Goal: Information Seeking & Learning: Learn about a topic

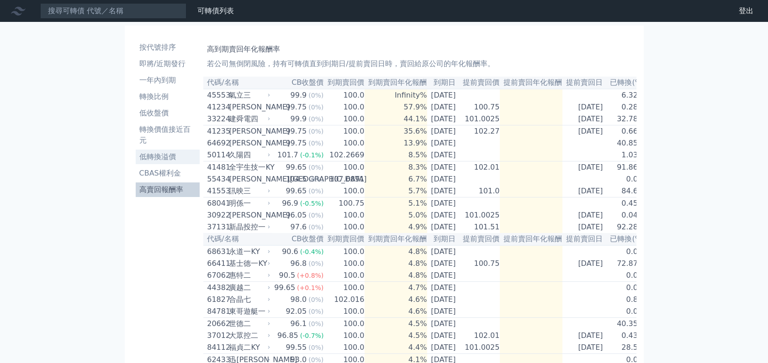
click at [163, 157] on li "低轉換溢價" at bounding box center [168, 157] width 64 height 11
click at [153, 154] on li "低轉換溢價" at bounding box center [168, 157] width 64 height 11
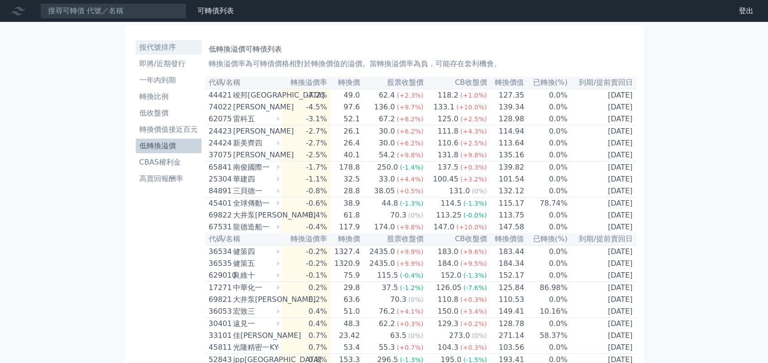
click at [172, 48] on li "按代號排序" at bounding box center [169, 47] width 66 height 11
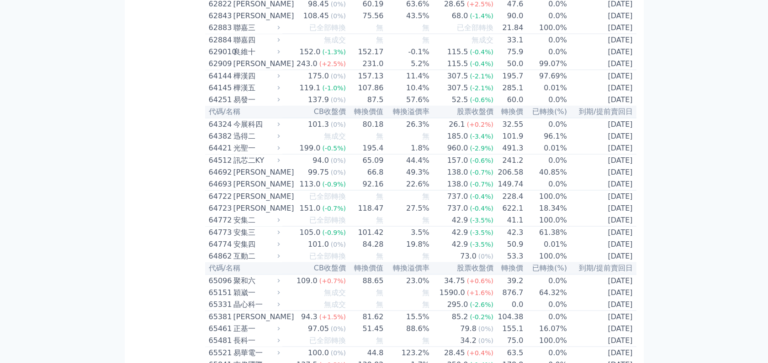
scroll to position [3653, 0]
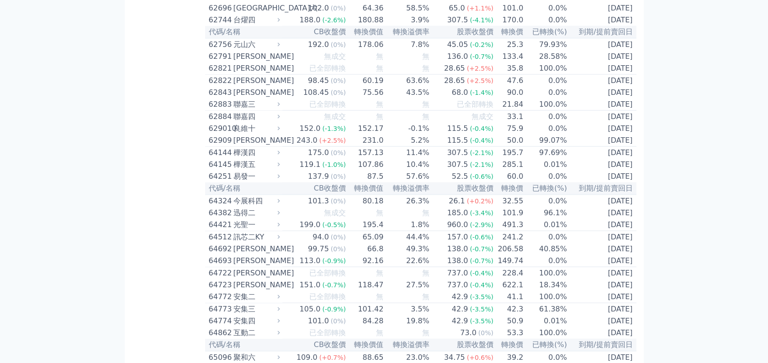
drag, startPoint x: 246, startPoint y: 196, endPoint x: 235, endPoint y: 195, distance: 10.5
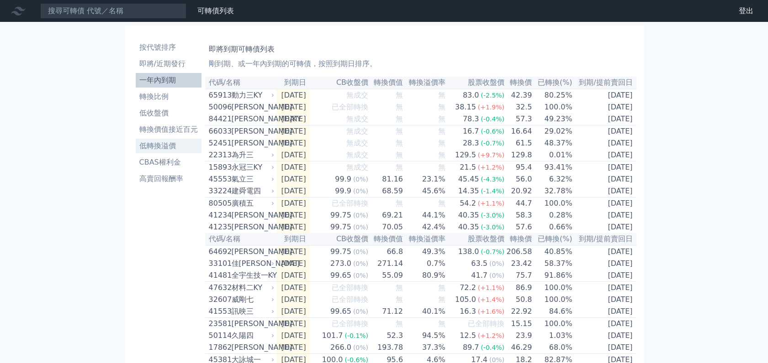
click at [158, 146] on li "低轉換溢價" at bounding box center [169, 146] width 66 height 11
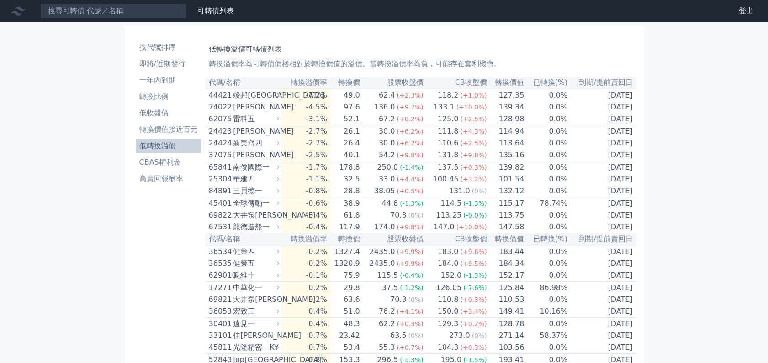
click at [252, 121] on div "雷科五" at bounding box center [255, 119] width 44 height 11
click at [161, 47] on li "按代號排序" at bounding box center [169, 47] width 66 height 11
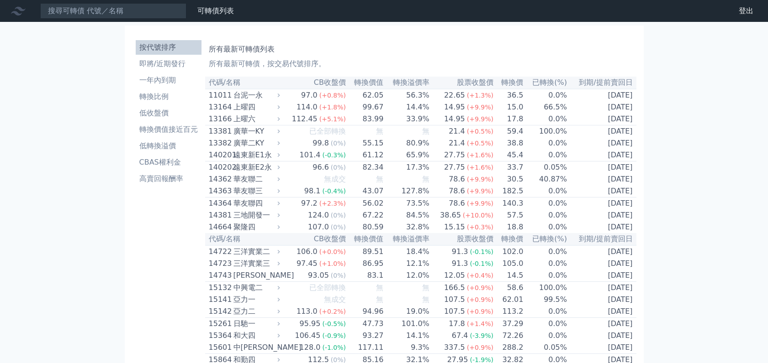
click at [337, 99] on span "(+0.8%)" at bounding box center [332, 95] width 26 height 7
click at [603, 210] on td "2027-03-18" at bounding box center [601, 204] width 69 height 12
click at [605, 210] on td "2027-03-18" at bounding box center [601, 204] width 69 height 12
click at [175, 64] on li "即將/近期發行" at bounding box center [169, 63] width 66 height 11
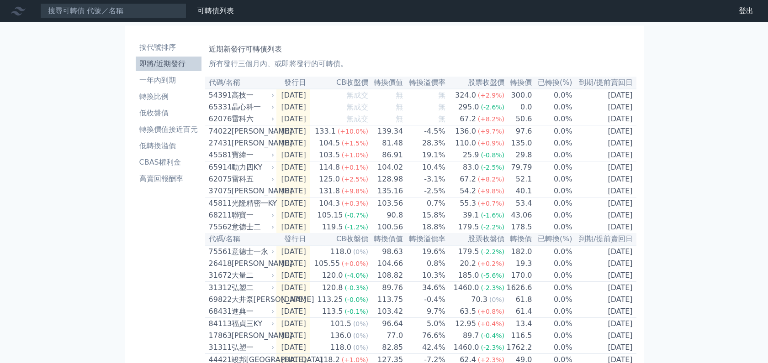
click at [563, 124] on td "0.0%" at bounding box center [552, 119] width 40 height 12
click at [611, 123] on td "[DATE]" at bounding box center [604, 119] width 63 height 12
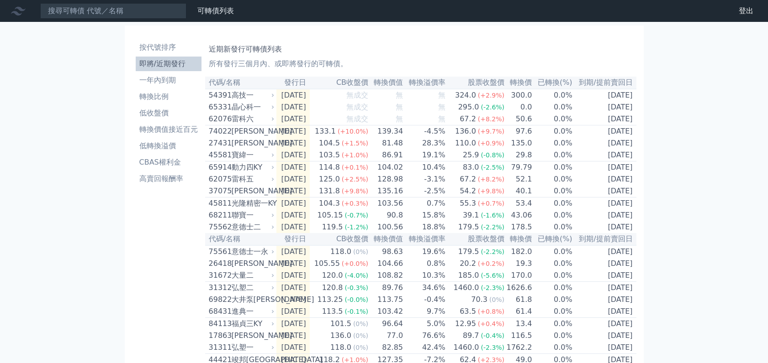
drag, startPoint x: 611, startPoint y: 123, endPoint x: 702, endPoint y: 141, distance: 92.6
click at [702, 141] on div "可轉債列表 財務數據 可轉債列表 財務數據 登出 登出 按代號排序 即將/近期發行 一年內到期 轉換比例 低收盤價 轉換價值接近百元 低轉換溢價" at bounding box center [384, 317] width 768 height 634
click at [243, 221] on div "聯寶一" at bounding box center [251, 215] width 41 height 11
